Goal: Information Seeking & Learning: Find specific fact

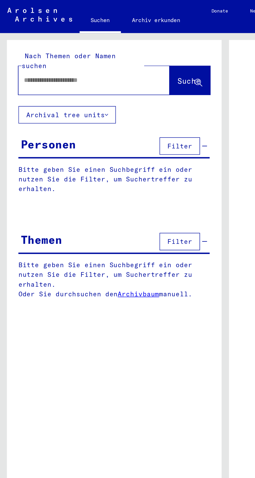
click at [73, 43] on input "text" at bounding box center [49, 45] width 70 height 5
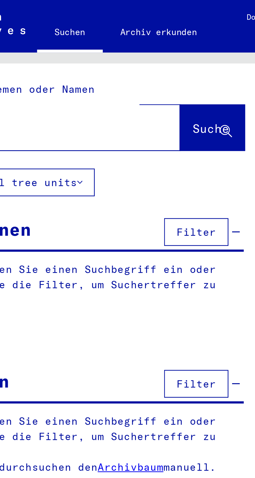
type input "*****"
click at [110, 43] on span "Suche" at bounding box center [106, 45] width 13 height 5
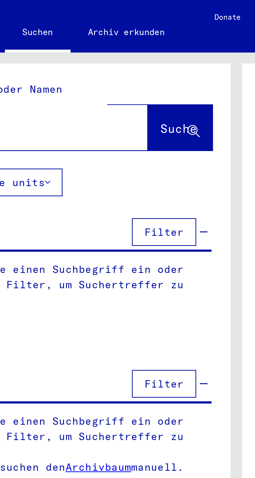
click at [112, 45] on icon at bounding box center [112, 47] width 4 height 4
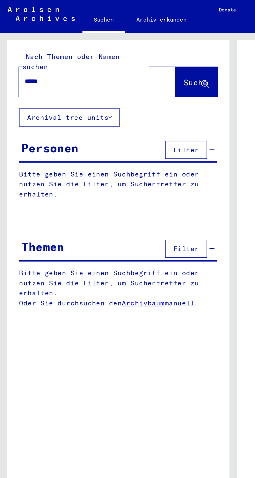
click at [113, 43] on span "Suche" at bounding box center [106, 45] width 13 height 5
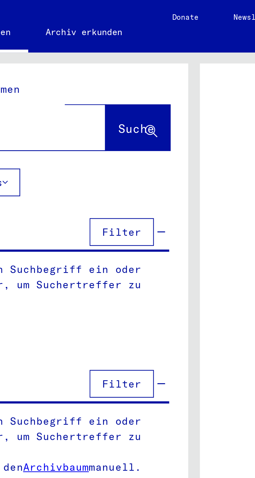
click at [129, 25] on div "Impressum | Datenschutzerklärung Copyright © Arolsen Archives, 2021 Die Arolsen…" at bounding box center [191, 243] width 127 height 449
click at [111, 45] on icon at bounding box center [112, 47] width 4 height 4
click at [109, 43] on span "Suche" at bounding box center [106, 45] width 13 height 5
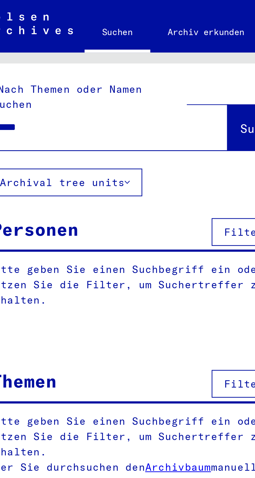
click at [67, 43] on input "*****" at bounding box center [49, 45] width 70 height 5
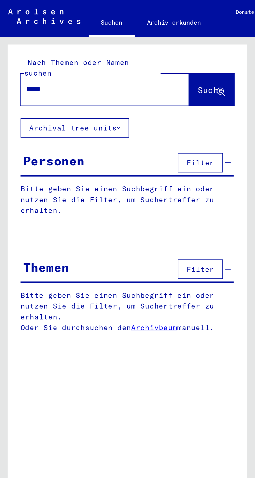
click at [60, 63] on icon at bounding box center [60, 65] width 2 height 4
click at [64, 60] on button "Archival tree units" at bounding box center [37, 65] width 55 height 10
